Goal: Transaction & Acquisition: Purchase product/service

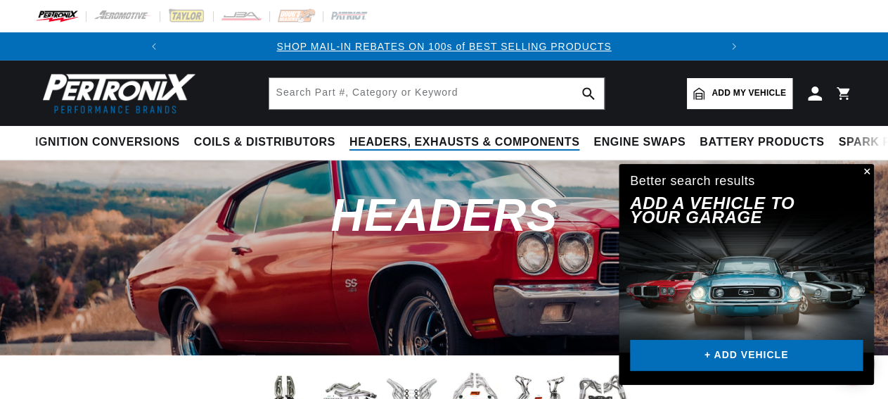
click at [349, 139] on span "Headers, Exhausts & Components" at bounding box center [464, 142] width 230 height 15
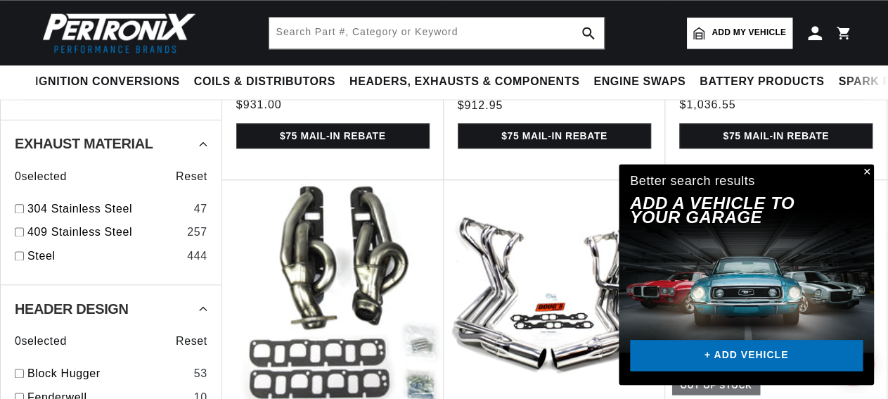
scroll to position [780, 0]
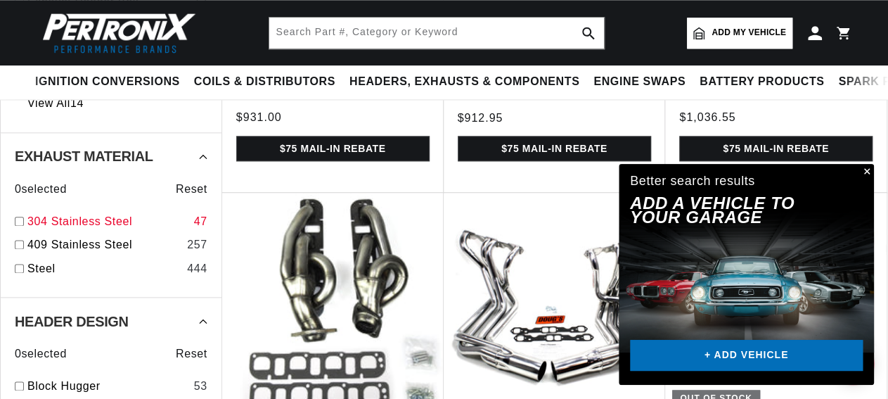
click at [20, 226] on input "checkbox" at bounding box center [19, 221] width 9 height 9
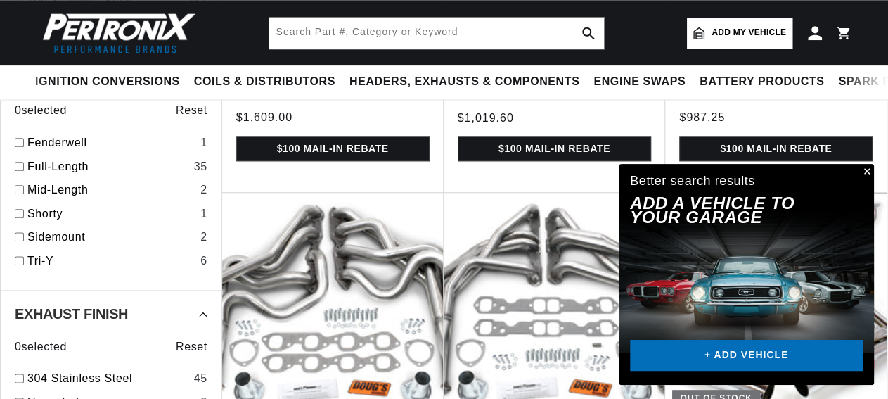
checkbox input "true"
click at [20, 171] on input "checkbox" at bounding box center [19, 166] width 9 height 9
checkbox input "true"
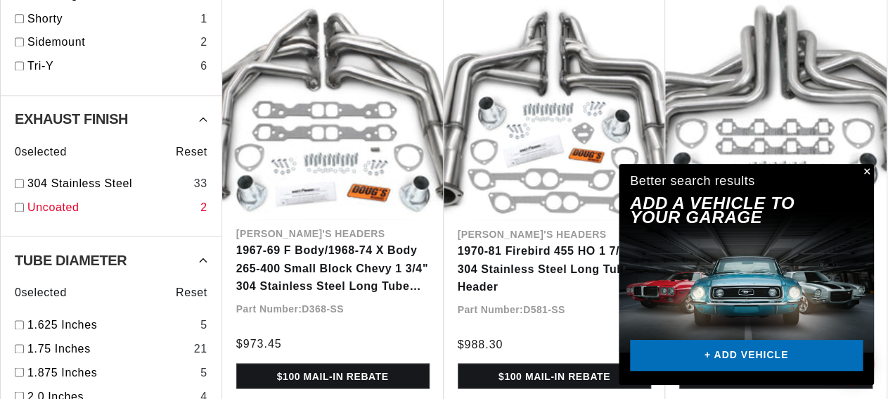
scroll to position [1170, 0]
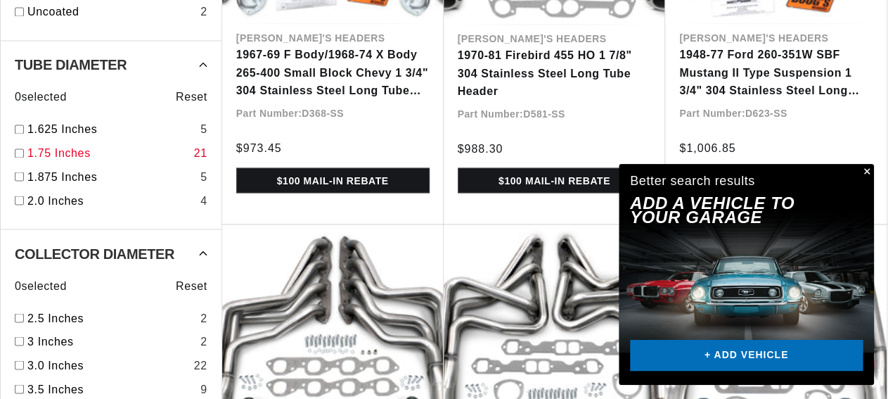
click at [18, 157] on input "checkbox" at bounding box center [19, 152] width 9 height 9
checkbox input "true"
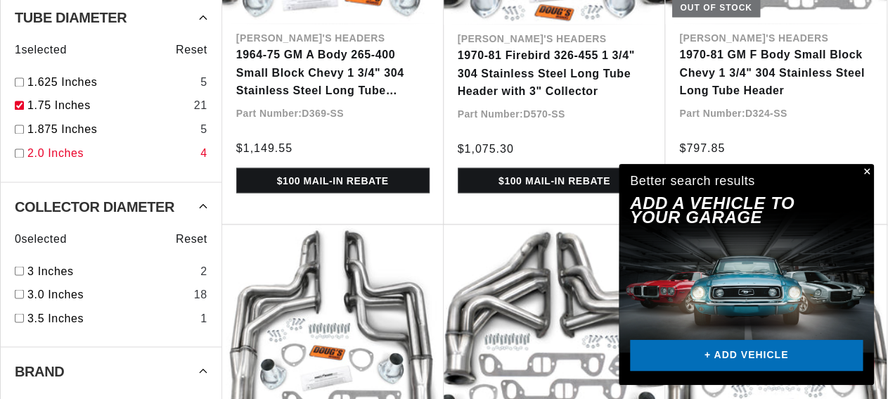
click at [15, 157] on input "checkbox" at bounding box center [19, 152] width 9 height 9
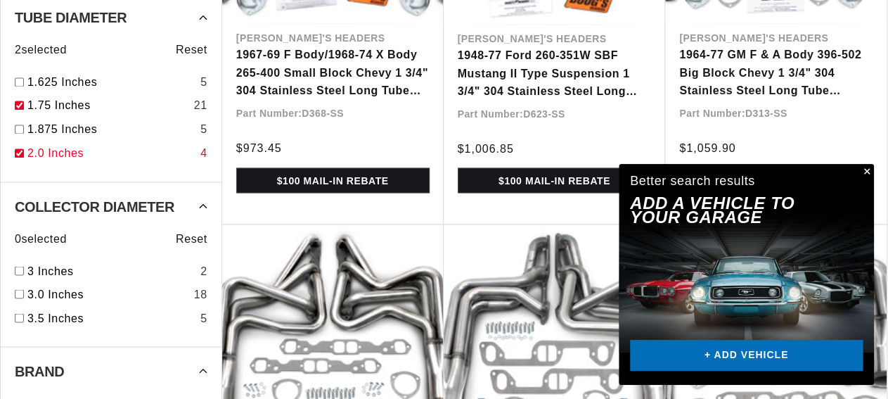
checkbox input "true"
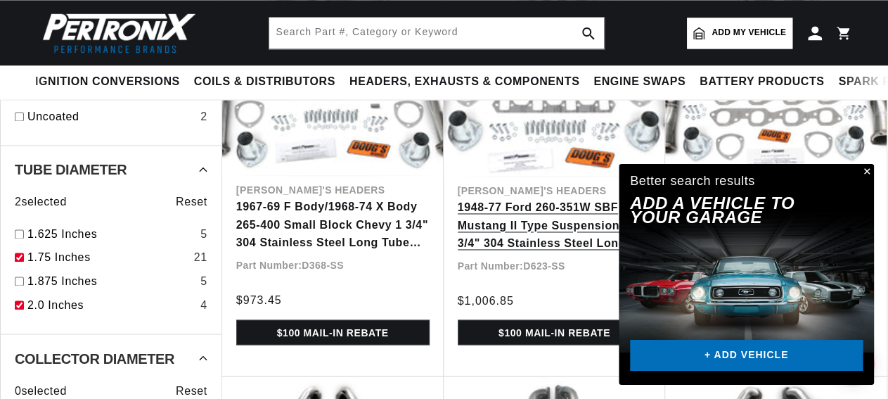
scroll to position [780, 0]
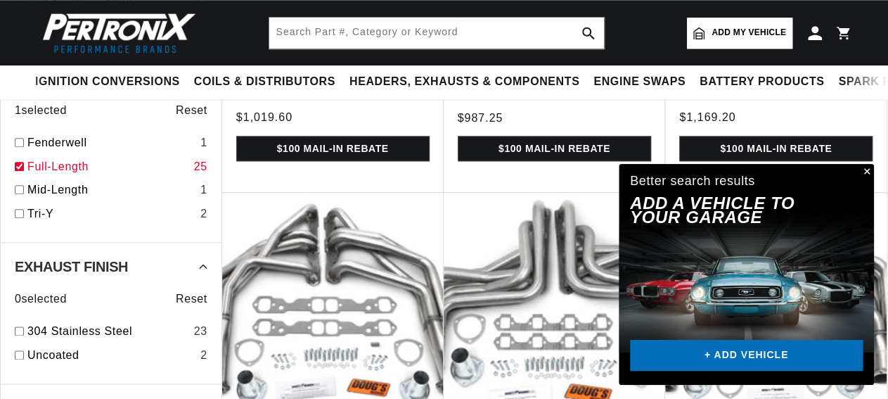
click at [866, 169] on button "Close" at bounding box center [865, 172] width 17 height 17
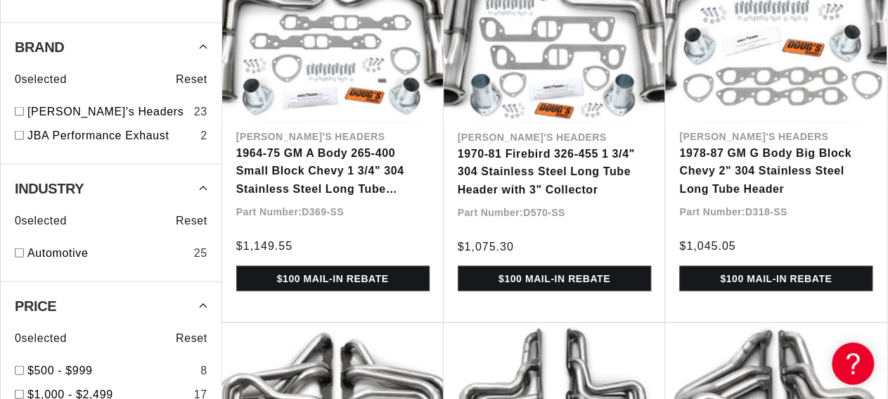
scroll to position [1560, 0]
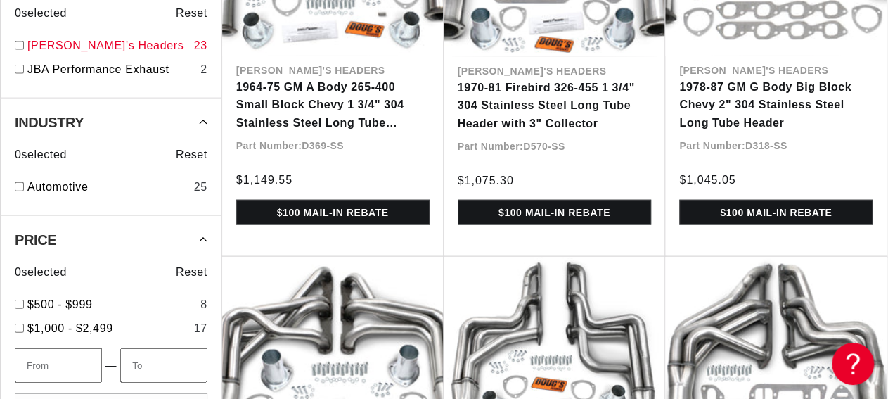
click at [18, 50] on input "checkbox" at bounding box center [19, 45] width 9 height 9
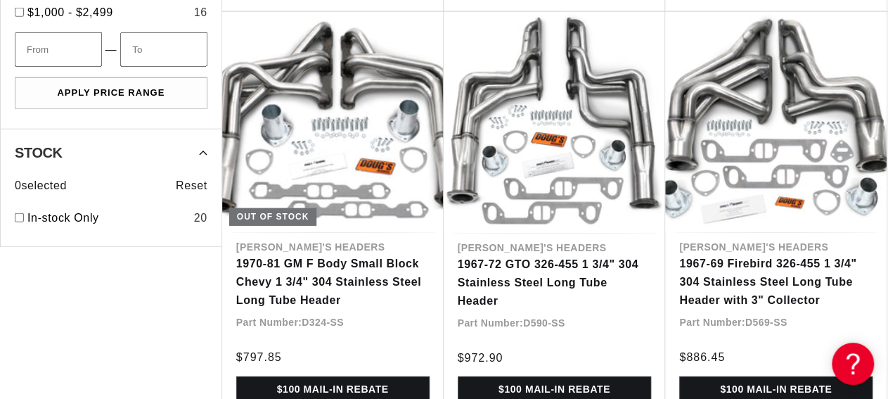
checkbox input "true"
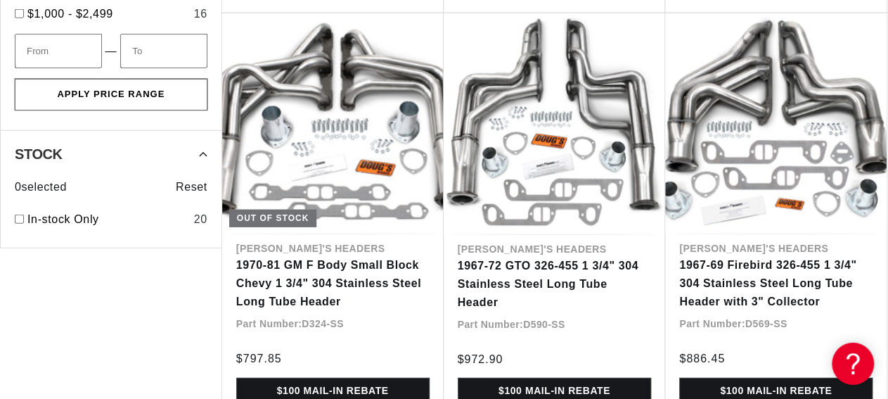
scroll to position [1949, 0]
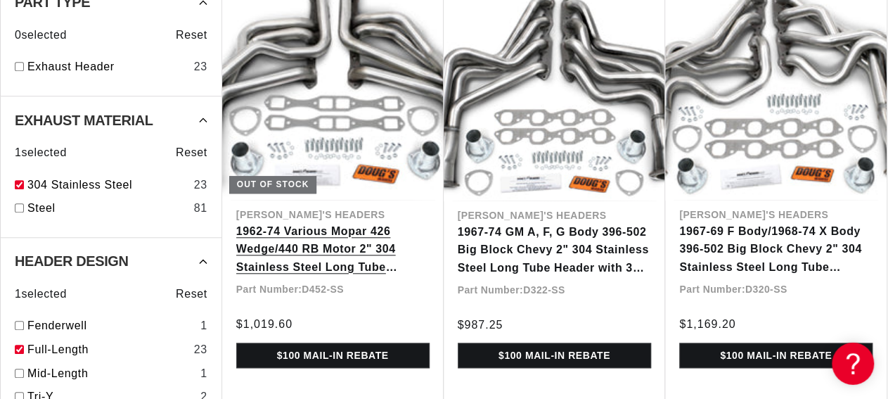
scroll to position [600, 0]
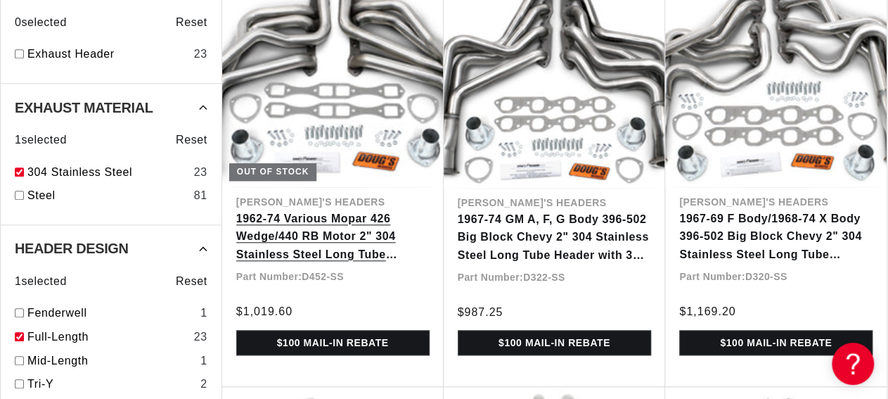
click at [319, 264] on link "1962-74 Various Mopar 426 Wedge/440 RB Motor 2" 304 Stainless Steel Long Tube H…" at bounding box center [332, 237] width 193 height 54
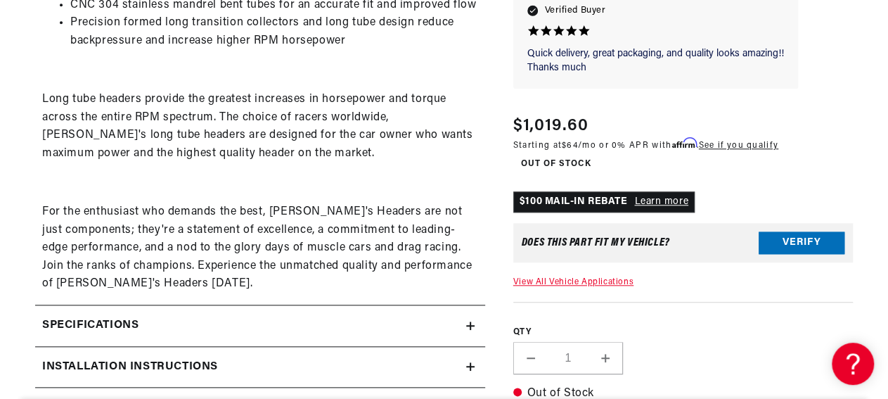
scroll to position [629, 0]
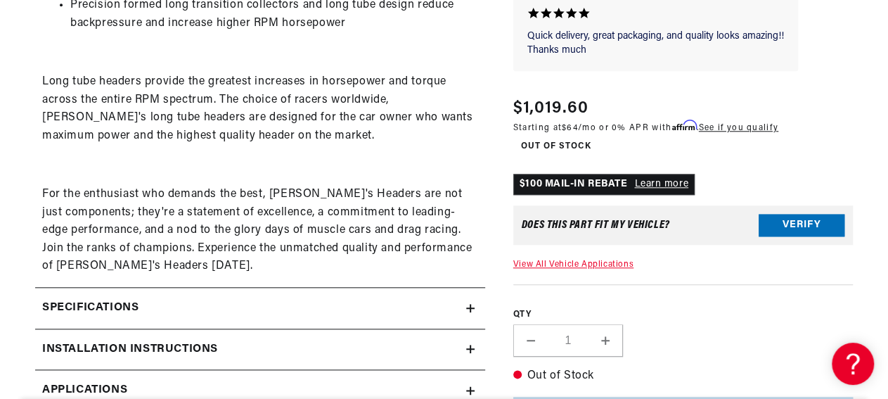
click at [473, 307] on icon at bounding box center [470, 308] width 8 height 8
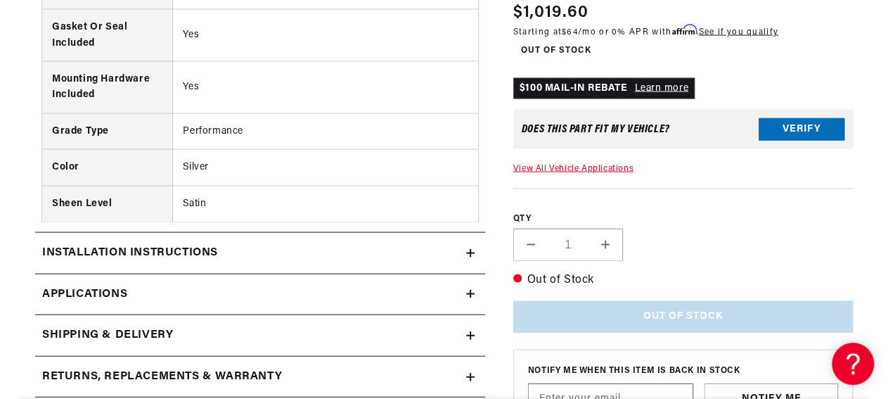
scroll to position [1409, 0]
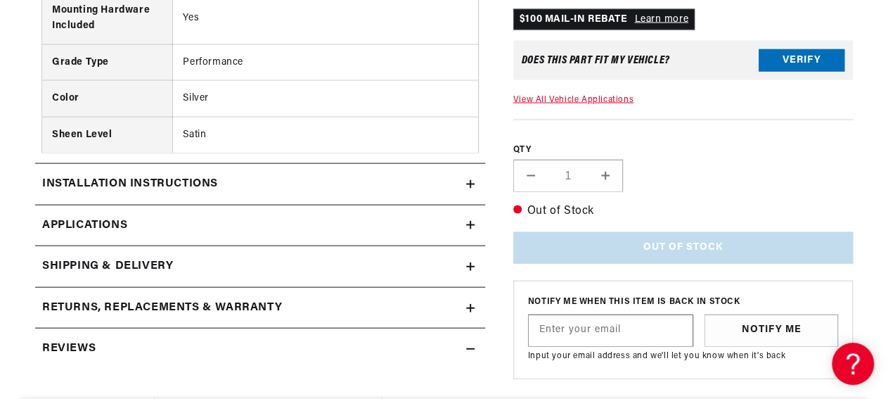
click at [466, 182] on icon at bounding box center [470, 184] width 8 height 8
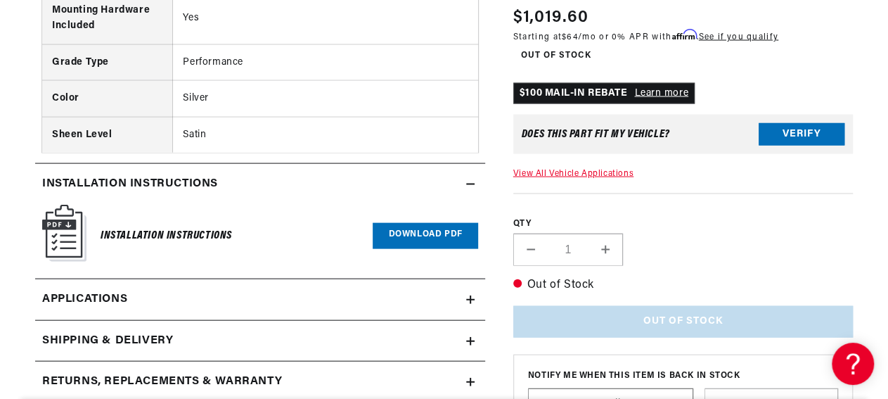
click at [397, 231] on link "Download PDF" at bounding box center [425, 236] width 105 height 26
